Goal: Information Seeking & Learning: Learn about a topic

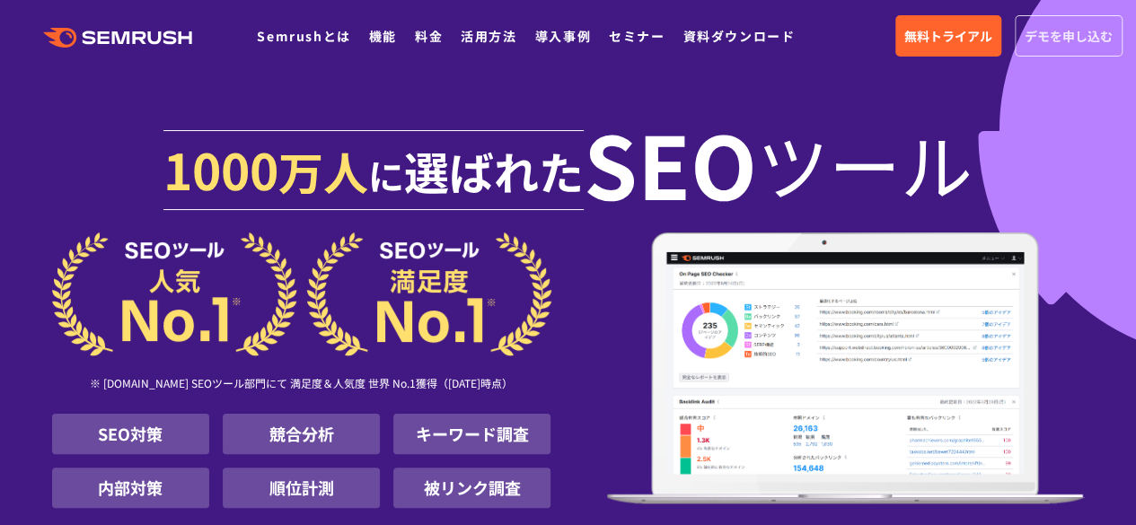
click at [1076, 35] on span "デモを申し込む" at bounding box center [1069, 36] width 88 height 20
click at [616, 33] on link "セミナー" at bounding box center [637, 36] width 56 height 18
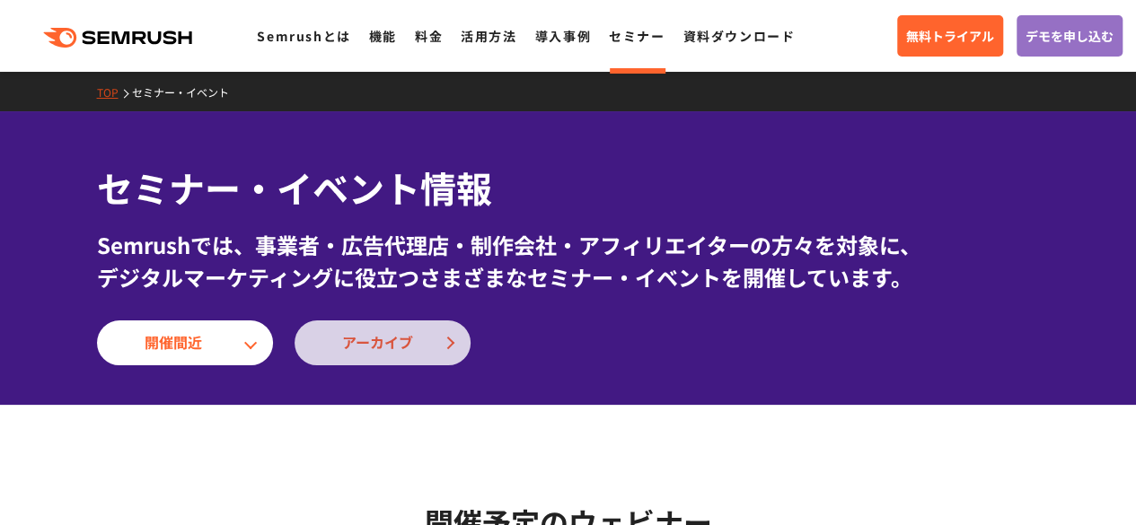
click at [456, 337] on link "アーカイブ" at bounding box center [383, 343] width 176 height 45
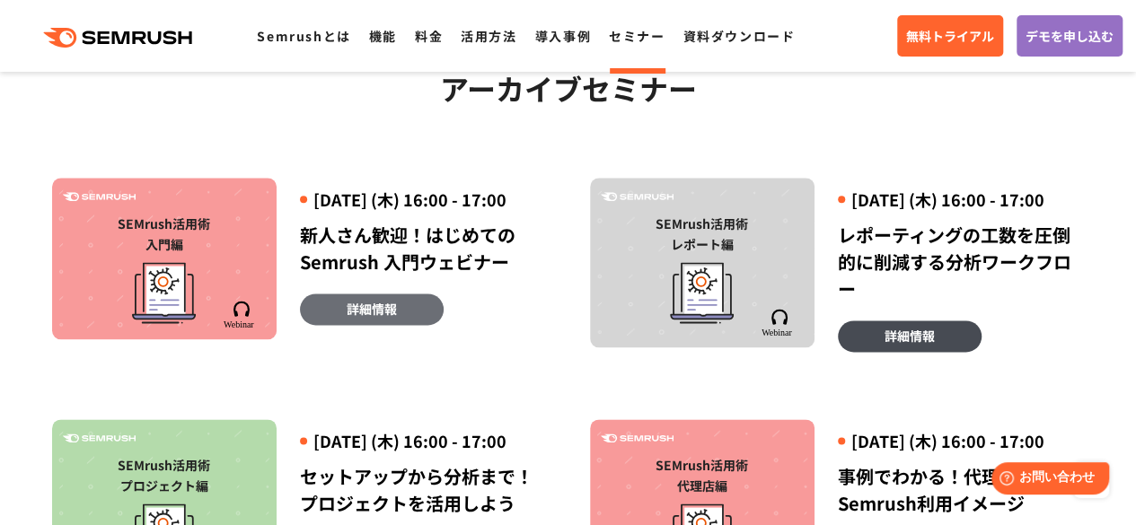
click at [402, 325] on link "詳細情報" at bounding box center [372, 309] width 144 height 31
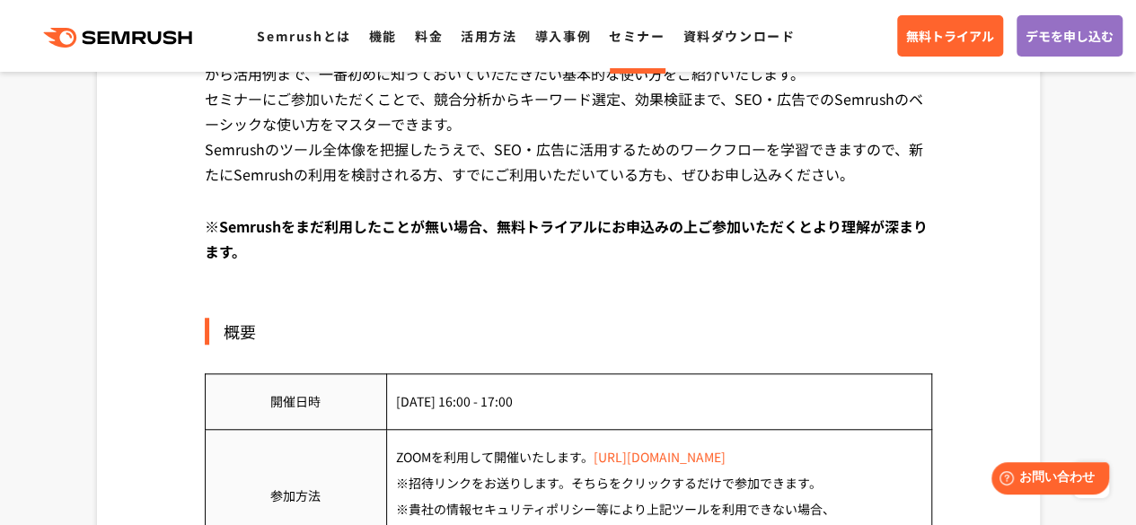
scroll to position [539, 0]
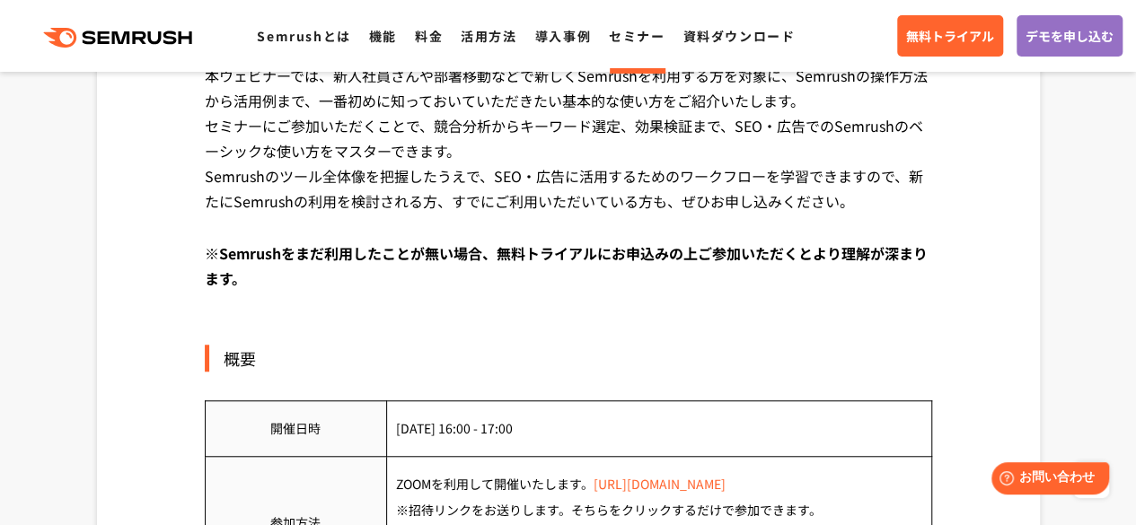
click at [641, 484] on link "https://zoom.us/jp-jp/meetings.html" at bounding box center [660, 484] width 132 height 18
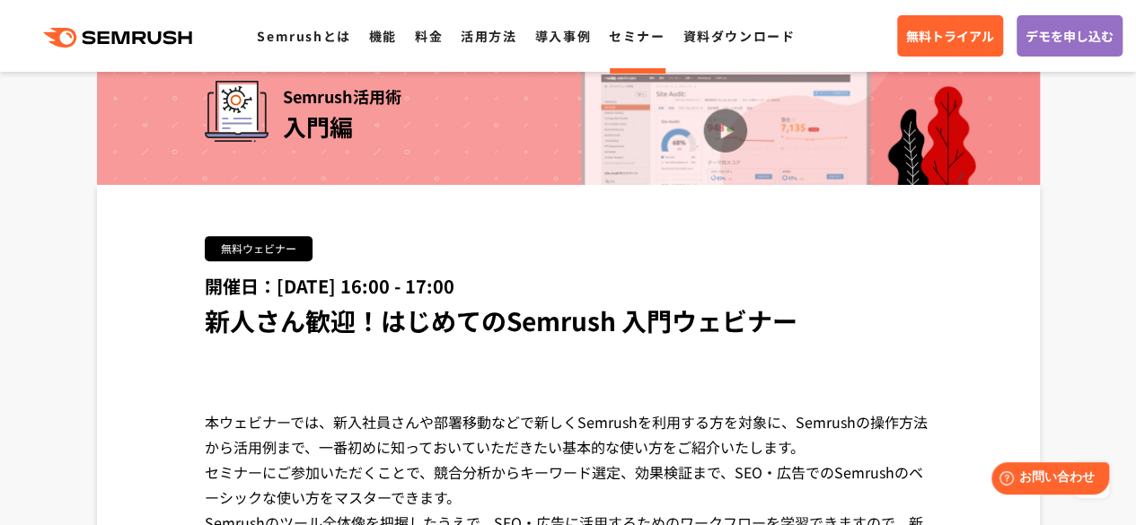
scroll to position [180, 0]
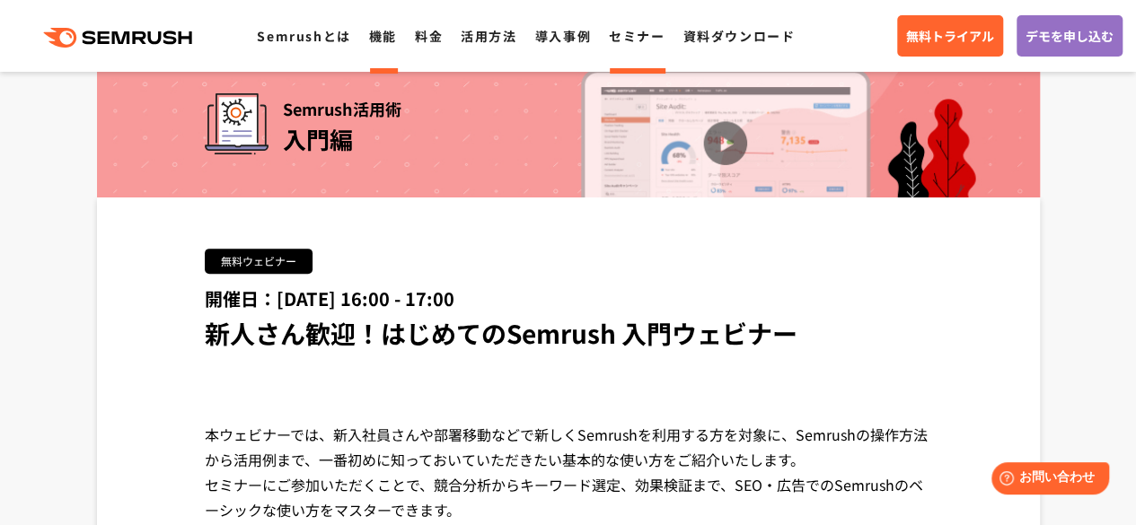
click at [375, 33] on link "機能" at bounding box center [383, 36] width 28 height 18
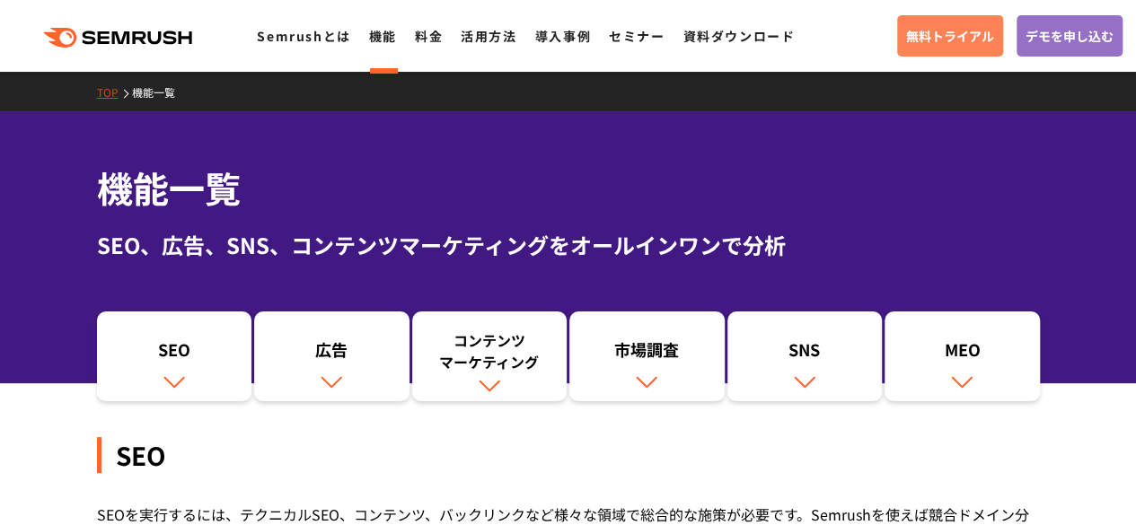
click at [924, 39] on span "無料トライアル" at bounding box center [950, 36] width 88 height 20
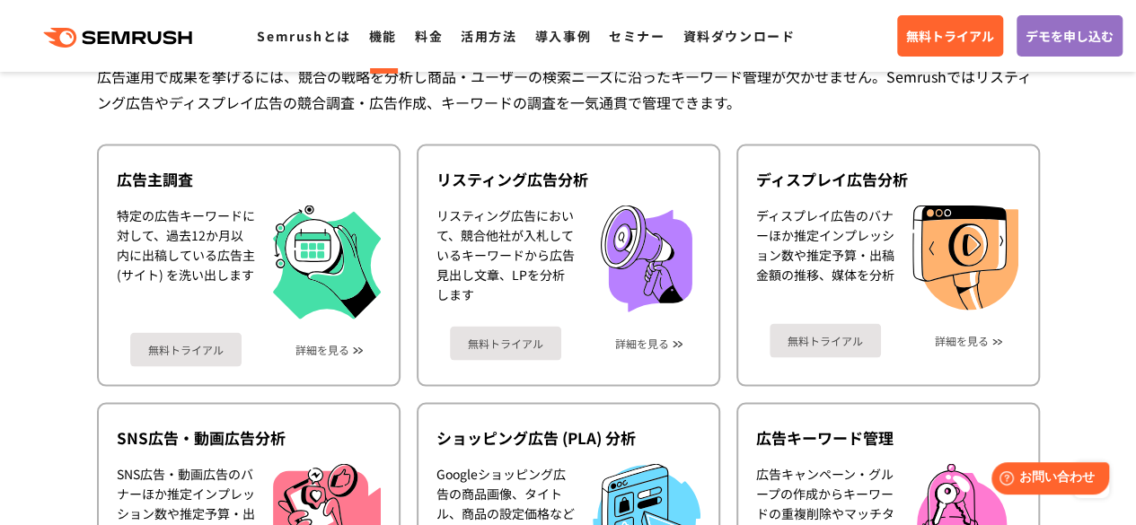
scroll to position [1617, 0]
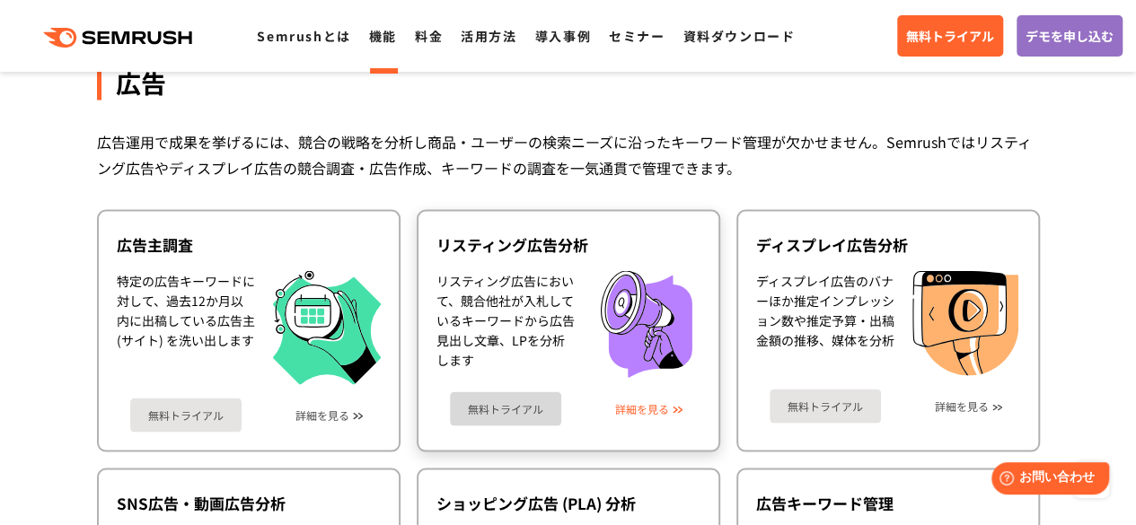
click at [640, 411] on link "詳細を見る" at bounding box center [642, 408] width 54 height 13
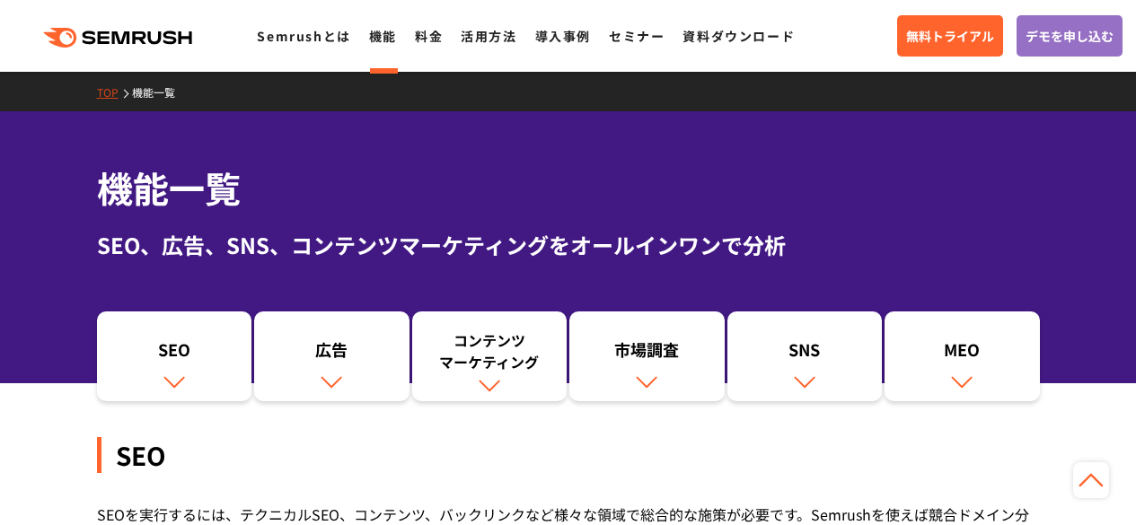
scroll to position [1669, 0]
